Goal: Task Accomplishment & Management: Manage account settings

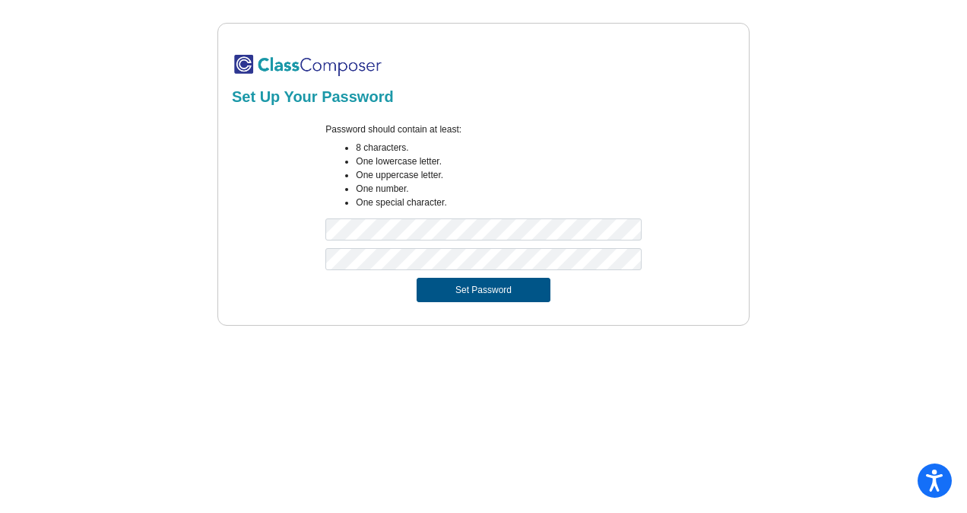
click at [459, 285] on button "Set Password" at bounding box center [484, 290] width 134 height 24
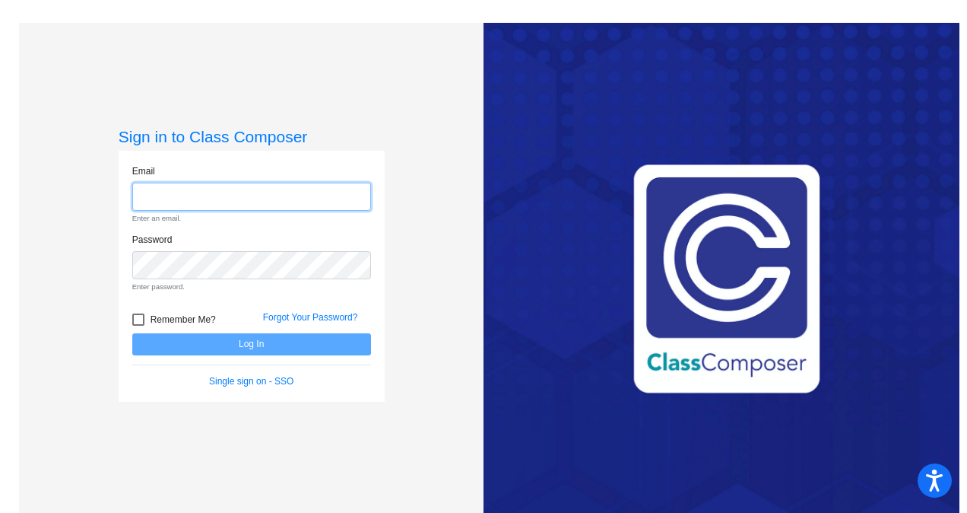
click at [238, 190] on input "email" at bounding box center [251, 196] width 239 height 28
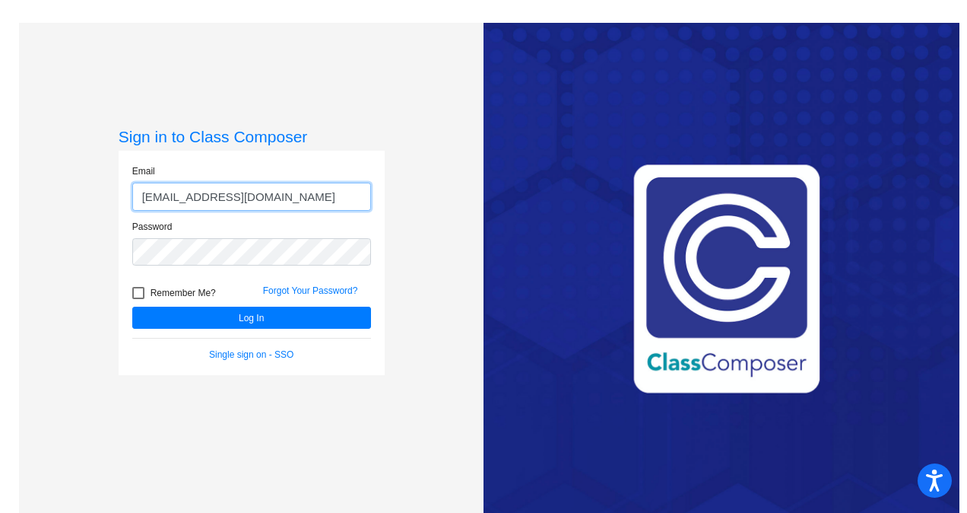
type input "[EMAIL_ADDRESS][DOMAIN_NAME]"
click at [140, 292] on div at bounding box center [138, 293] width 12 height 12
click at [138, 299] on input "Remember Me?" at bounding box center [138, 299] width 1 height 1
checkbox input "true"
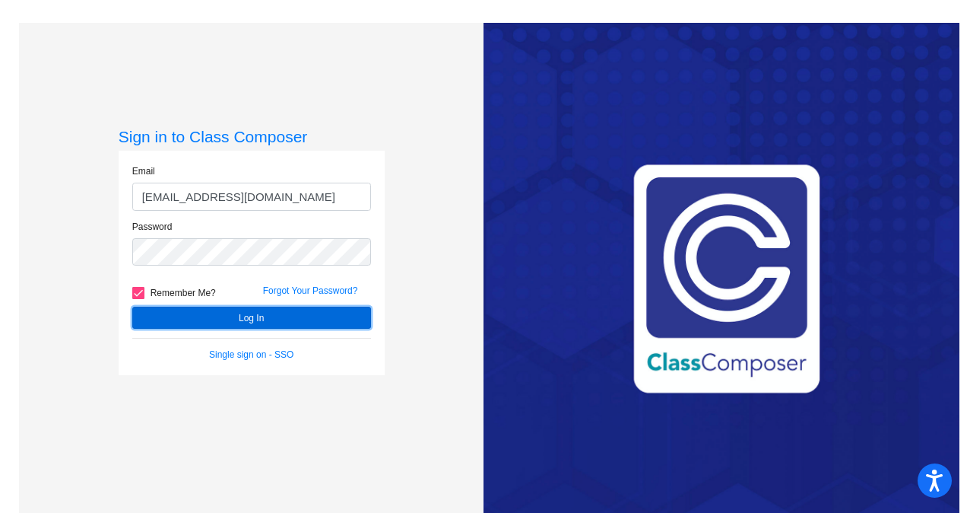
click at [163, 313] on button "Log In" at bounding box center [251, 317] width 239 height 22
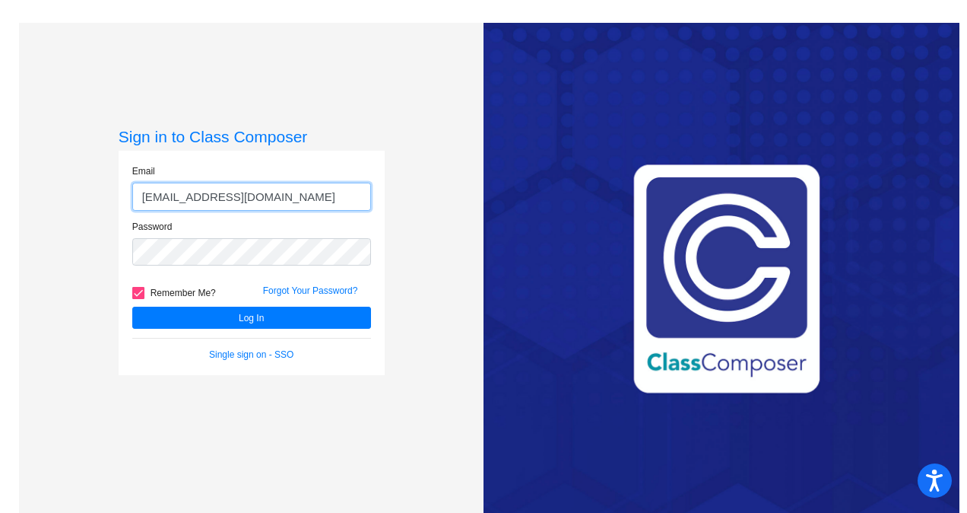
click at [237, 195] on input "[EMAIL_ADDRESS][DOMAIN_NAME]" at bounding box center [251, 196] width 239 height 28
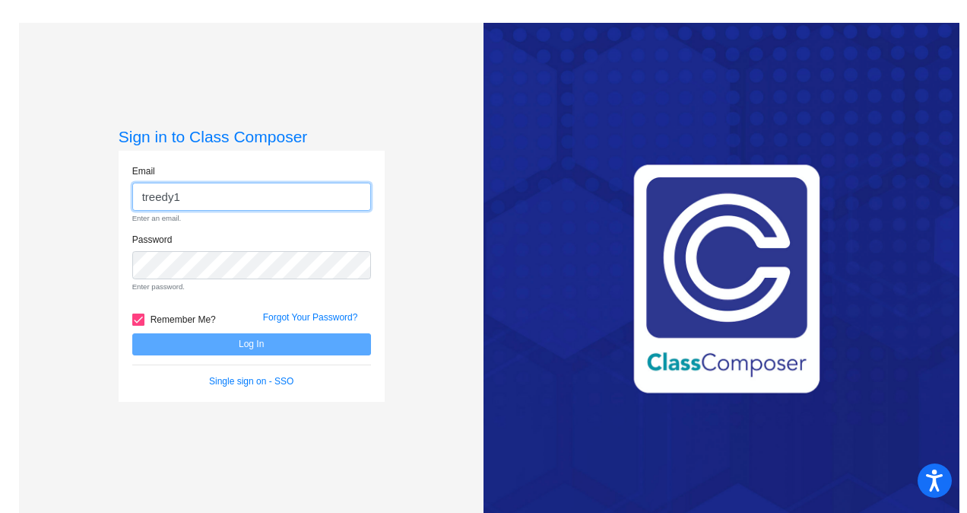
click at [106, 195] on div "Sign in to Class Composer Email treedy1 Enter an email. Password Enter password…" at bounding box center [251, 279] width 465 height 513
type input "[PERSON_NAME][EMAIL_ADDRESS][PERSON_NAME][DOMAIN_NAME]"
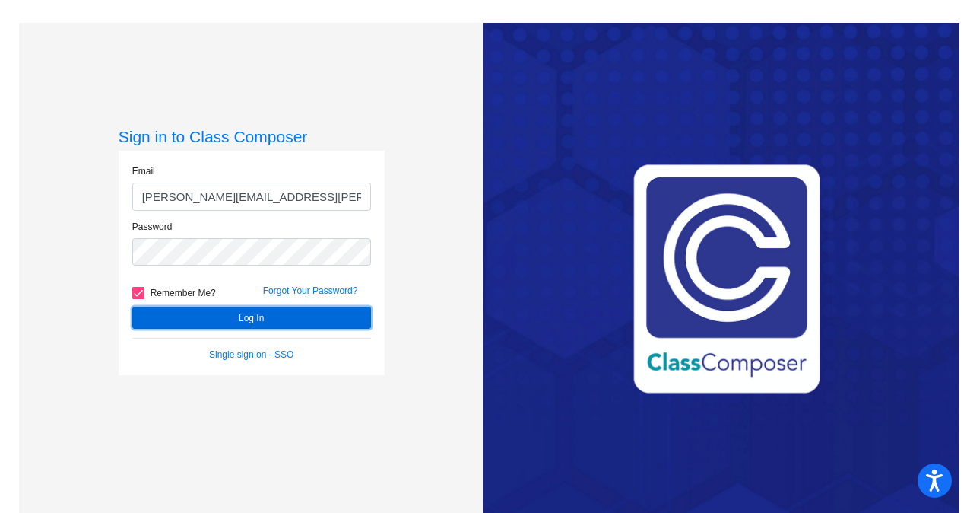
click at [207, 316] on button "Log In" at bounding box center [251, 317] width 239 height 22
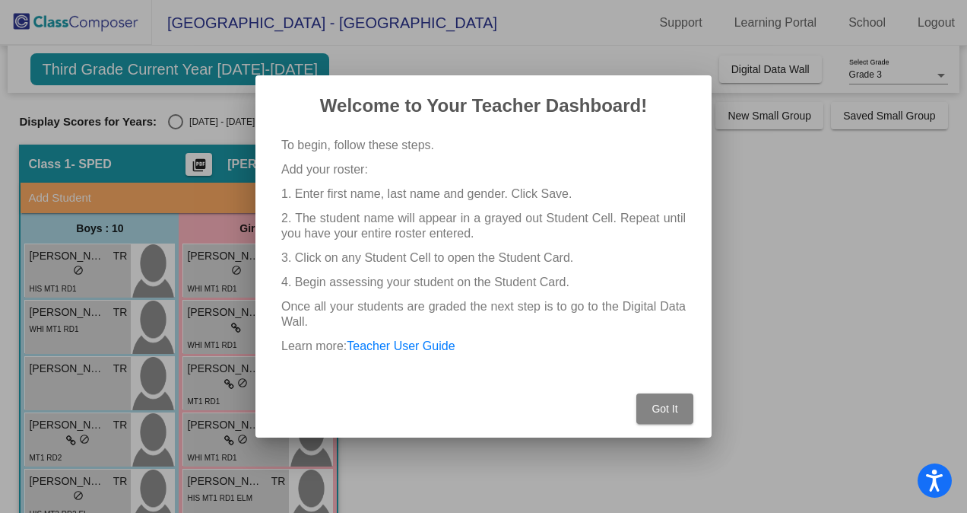
click at [659, 418] on button "Got It" at bounding box center [664, 408] width 57 height 30
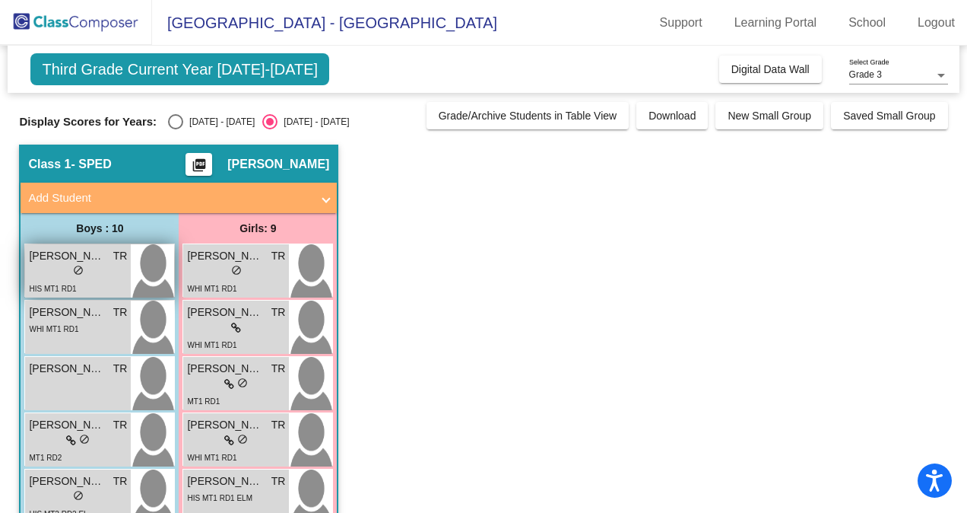
click at [58, 260] on span "[PERSON_NAME]" at bounding box center [67, 256] width 76 height 16
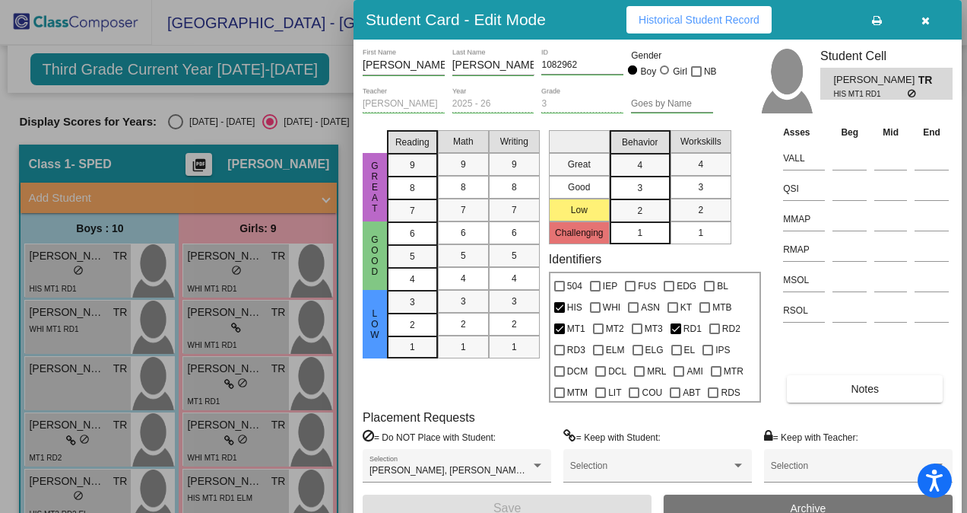
click at [929, 20] on icon "button" at bounding box center [926, 20] width 8 height 11
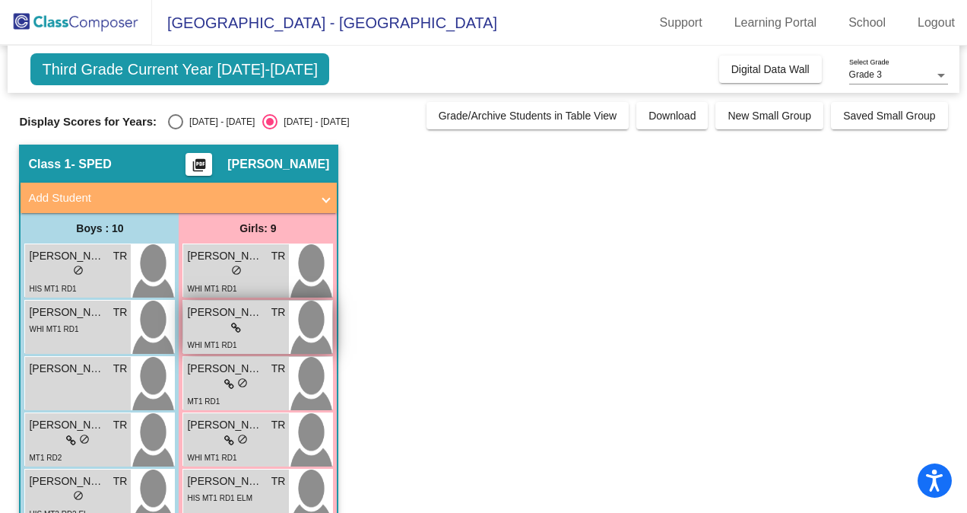
click at [233, 328] on icon at bounding box center [236, 327] width 10 height 11
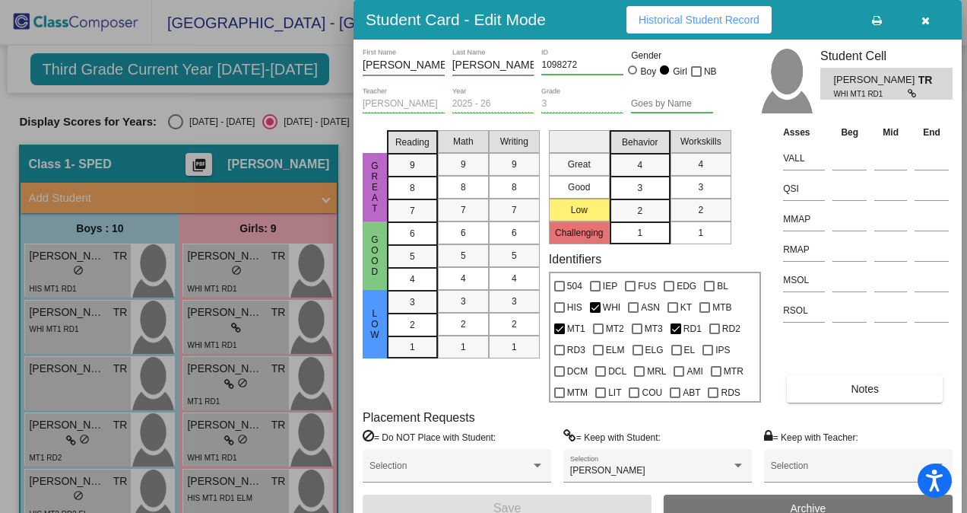
click at [925, 20] on icon "button" at bounding box center [926, 20] width 8 height 11
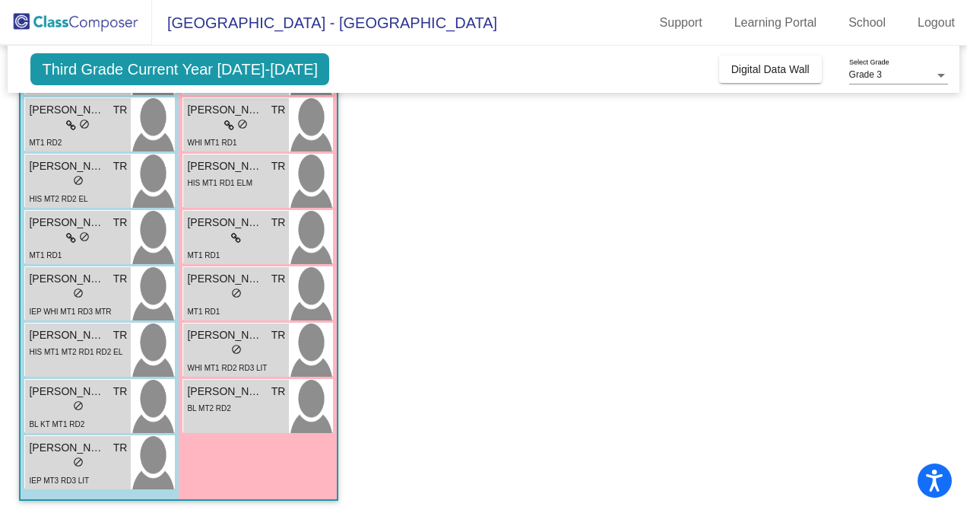
scroll to position [318, 0]
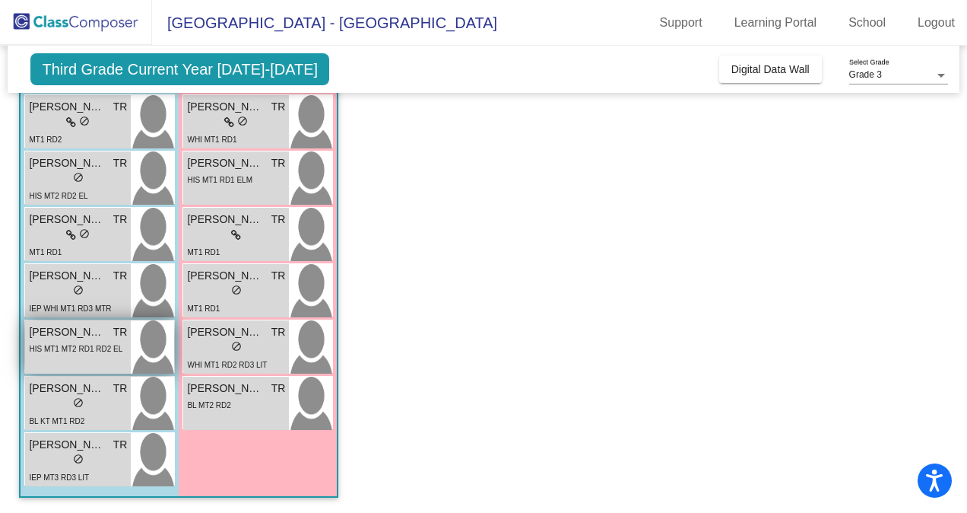
click at [50, 346] on span "HIS MT1 MT2 RD1 RD2 EL" at bounding box center [76, 348] width 94 height 8
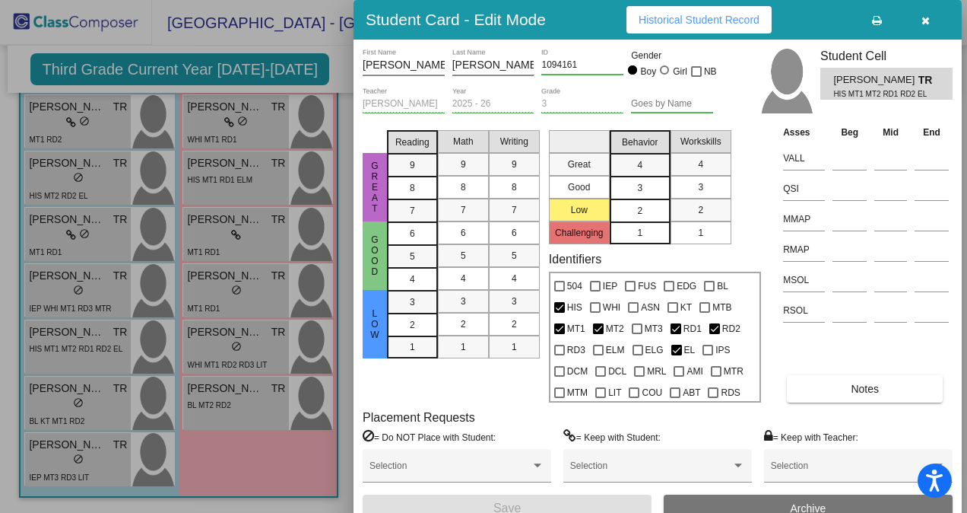
click at [636, 211] on div "2" at bounding box center [640, 210] width 30 height 23
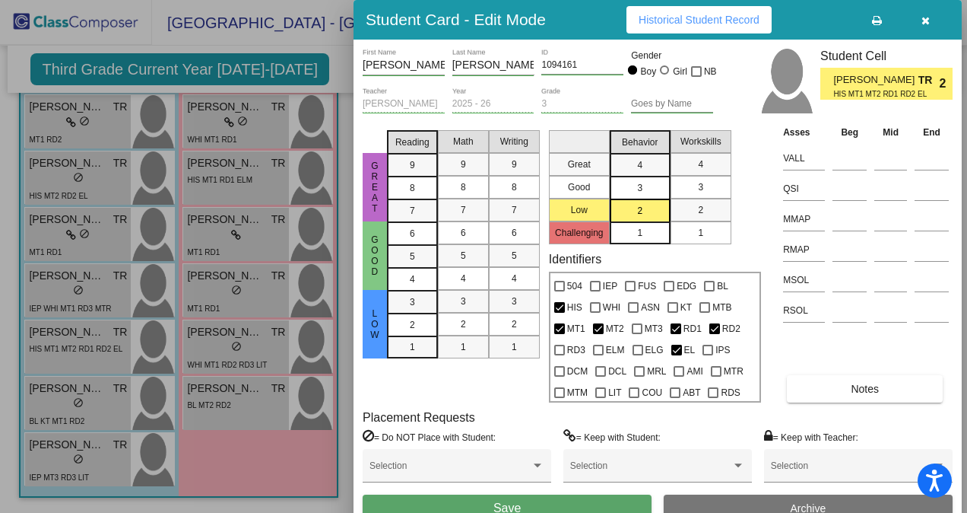
click at [636, 211] on div "2" at bounding box center [640, 210] width 30 height 23
click at [928, 18] on icon "button" at bounding box center [926, 20] width 8 height 11
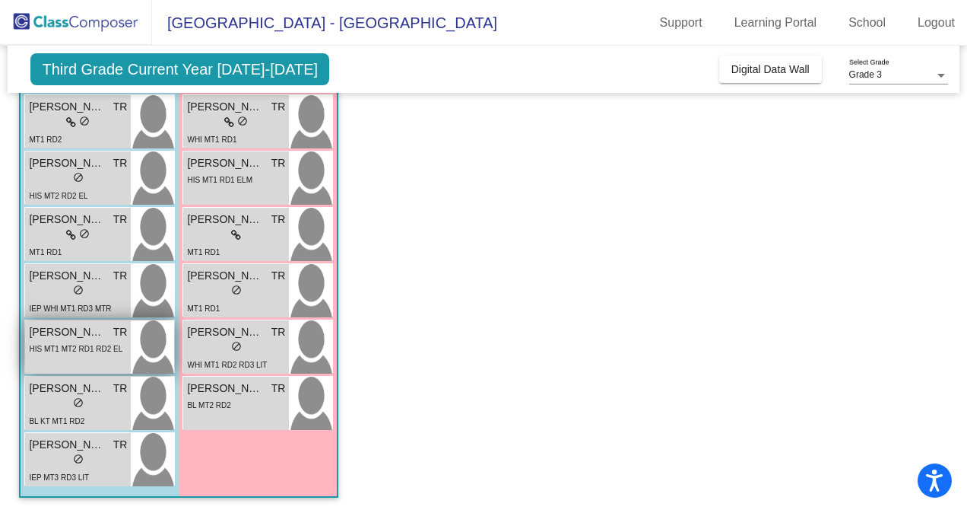
click at [79, 343] on div "HIS MT1 MT2 RD1 RD2 EL" at bounding box center [76, 348] width 94 height 16
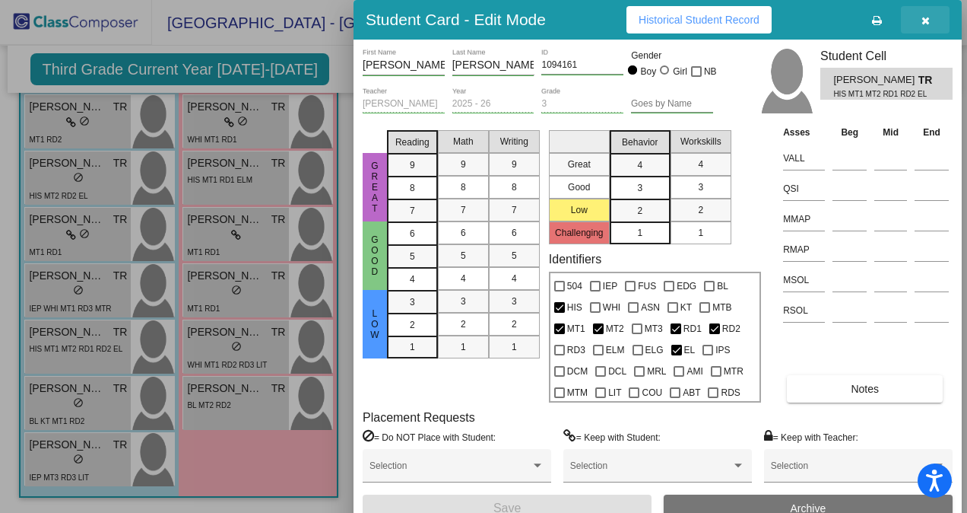
click at [923, 24] on icon "button" at bounding box center [926, 20] width 8 height 11
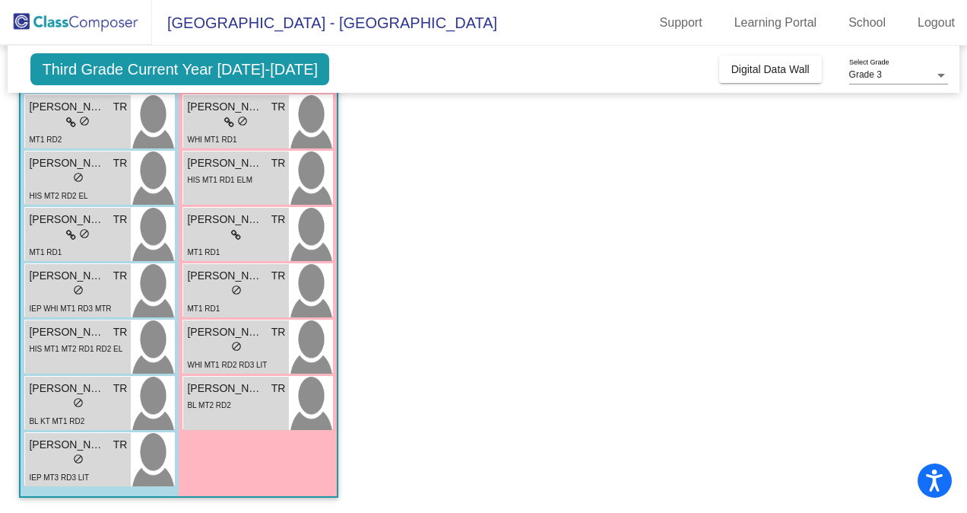
scroll to position [0, 0]
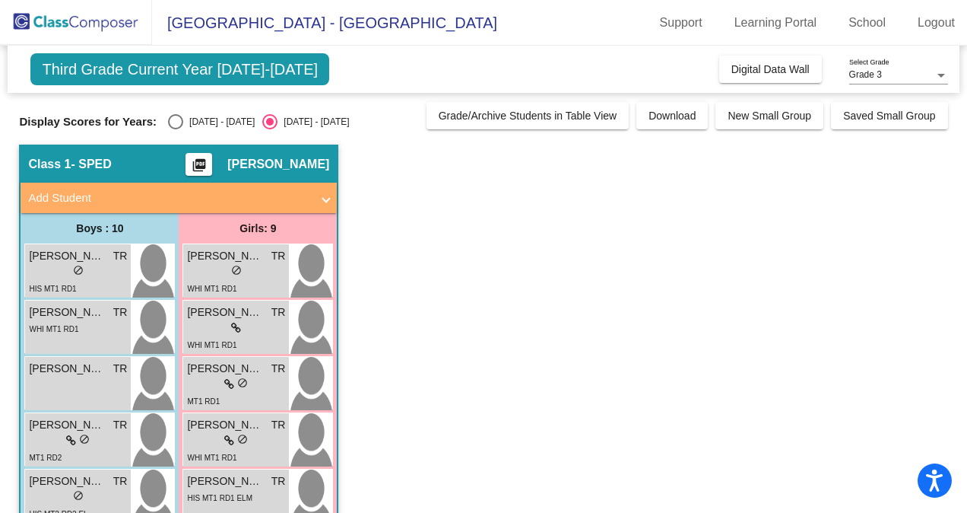
click at [168, 121] on div "Select an option" at bounding box center [175, 121] width 15 height 15
click at [175, 129] on input "[DATE] - [DATE]" at bounding box center [175, 129] width 1 height 1
radio input "true"
